Goal: Task Accomplishment & Management: Manage account settings

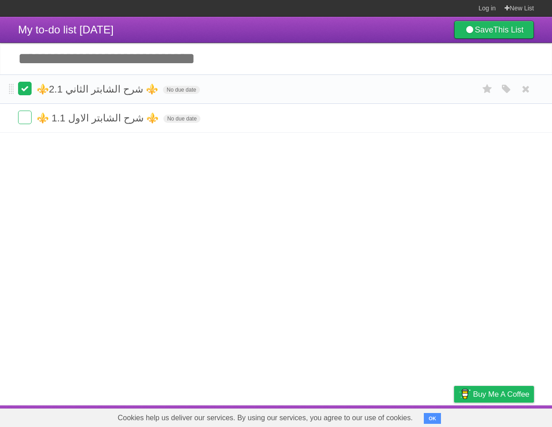
click at [22, 89] on label at bounding box center [25, 89] width 14 height 14
click at [33, 89] on form "⚜️ شرح الشابتر الاول 1.1 ⚜️ No due date White Red Blue Green Purple Orange" at bounding box center [276, 89] width 516 height 15
click at [29, 88] on label at bounding box center [25, 89] width 14 height 14
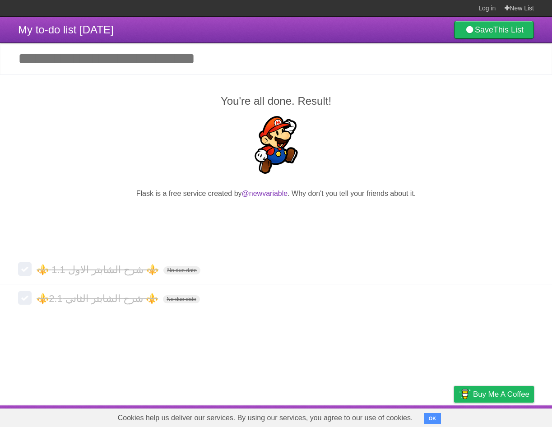
click at [176, 119] on p at bounding box center [276, 146] width 516 height 61
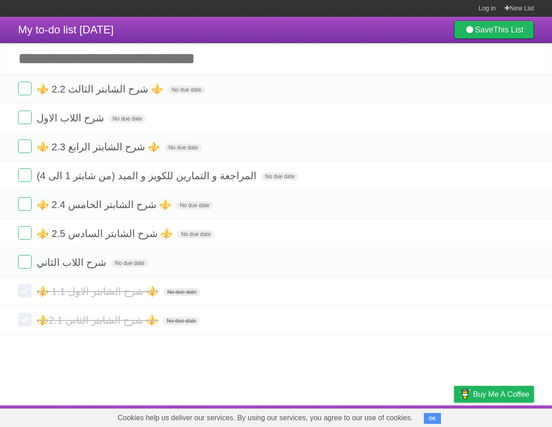
click at [253, 392] on article "My to-do list 09/23/2025 Save This List Add another task ********* ⚜️ شرح الشاب…" at bounding box center [276, 211] width 552 height 389
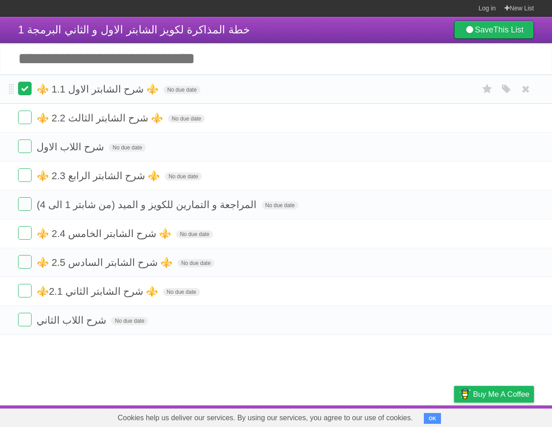
click at [25, 84] on label at bounding box center [25, 89] width 14 height 14
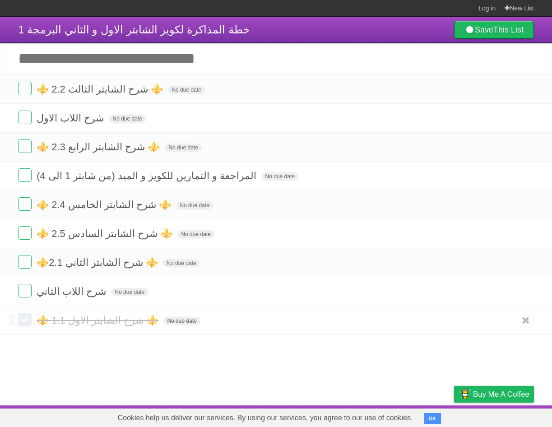
click at [25, 320] on label at bounding box center [25, 320] width 14 height 14
click at [134, 359] on article "خطة المذاكرة لكويز الشابتر الاول و الثاني البرمجة 1 Save This List Add another …" at bounding box center [276, 211] width 552 height 389
click at [421, 360] on article "خطة المذاكرة لكويز الشابتر الاول و الثاني البرمجة 1 Save This List Add another …" at bounding box center [276, 211] width 552 height 389
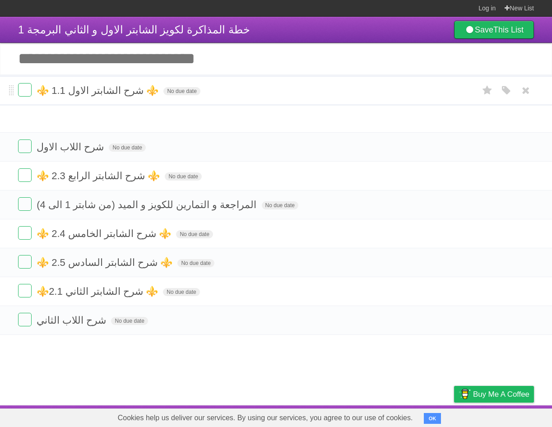
drag, startPoint x: 12, startPoint y: 322, endPoint x: 38, endPoint y: 91, distance: 232.3
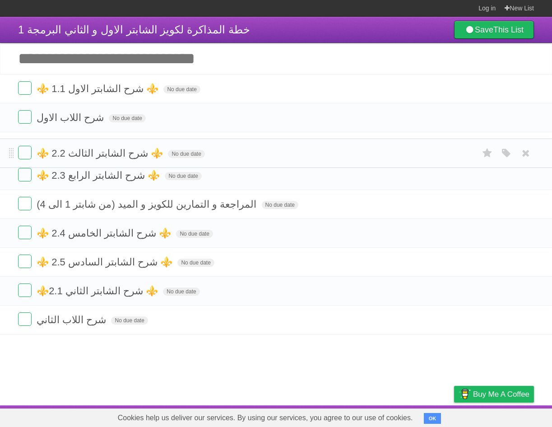
drag, startPoint x: 12, startPoint y: 87, endPoint x: 15, endPoint y: 150, distance: 63.3
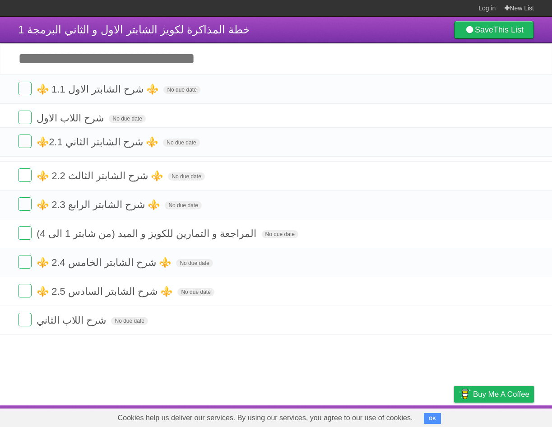
drag, startPoint x: 10, startPoint y: 292, endPoint x: 0, endPoint y: 142, distance: 150.8
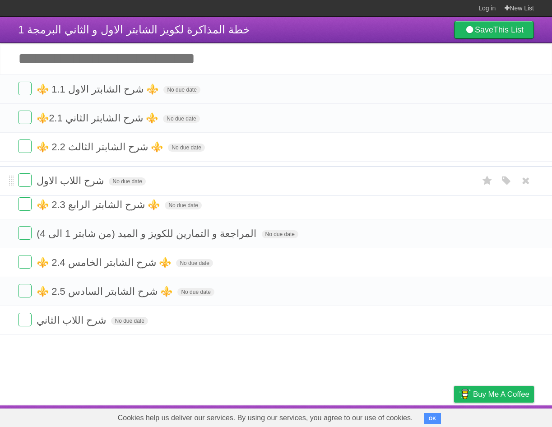
drag, startPoint x: 13, startPoint y: 121, endPoint x: 15, endPoint y: 182, distance: 61.9
